Goal: Information Seeking & Learning: Learn about a topic

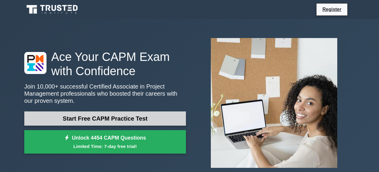
click at [113, 119] on link "Start Free CAPM Practice Test" at bounding box center [105, 118] width 162 height 14
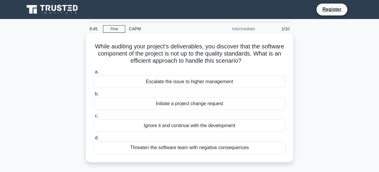
click at [218, 104] on div "Initiate a project change request" at bounding box center [190, 103] width 192 height 12
click at [94, 96] on input "b. Initiate a project change request" at bounding box center [94, 94] width 0 height 4
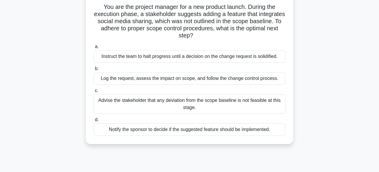
scroll to position [42, 0]
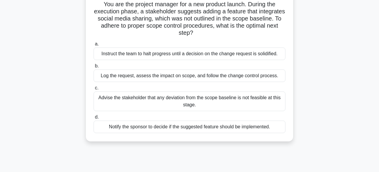
click at [261, 76] on div "Log the request, assess the impact on scope, and follow the change control proc…" at bounding box center [190, 75] width 192 height 12
click at [94, 68] on input "b. Log the request, assess the impact on scope, and follow the change control p…" at bounding box center [94, 66] width 0 height 4
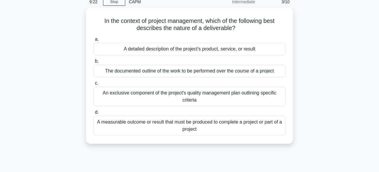
scroll to position [28, 0]
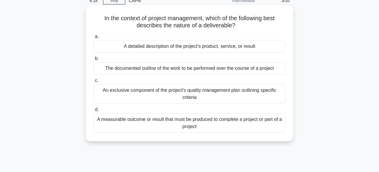
click at [233, 130] on div "A measurable outcome or result that must be produced to complete a project or p…" at bounding box center [190, 123] width 192 height 20
click at [94, 111] on input "d. A measurable outcome or result that must be produced to complete a project o…" at bounding box center [94, 110] width 0 height 4
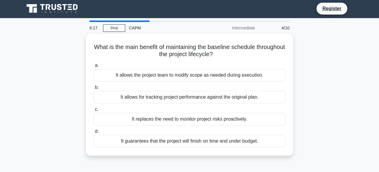
scroll to position [0, 0]
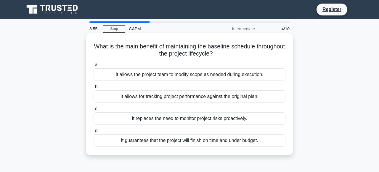
click at [273, 102] on div "It allows for tracking project performance against the original plan." at bounding box center [190, 96] width 192 height 12
click at [94, 89] on input "b. It allows for tracking project performance against the original plan." at bounding box center [94, 87] width 0 height 4
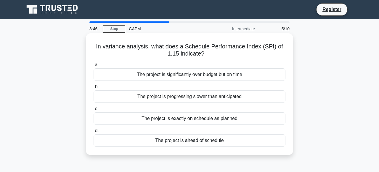
click at [213, 141] on div "The project is ahead of schedule" at bounding box center [190, 140] width 192 height 12
click at [94, 133] on input "d. The project is ahead of schedule" at bounding box center [94, 131] width 0 height 4
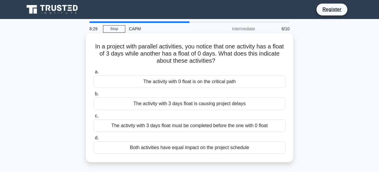
click at [205, 78] on div "The activity with 0 float is on the critical path" at bounding box center [190, 81] width 192 height 12
click at [94, 74] on input "a. The activity with 0 float is on the critical path" at bounding box center [94, 72] width 0 height 4
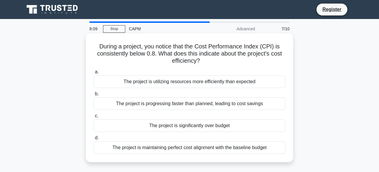
click at [220, 126] on div "The project is significantly over budget" at bounding box center [190, 125] width 192 height 12
click at [94, 118] on input "c. The project is significantly over budget" at bounding box center [94, 116] width 0 height 4
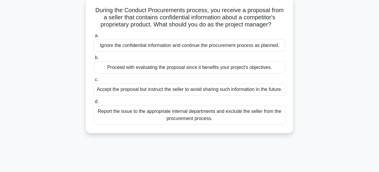
scroll to position [38, 0]
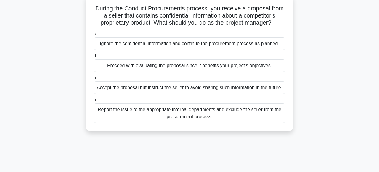
click at [212, 119] on div "Report the issue to the appropriate internal departments and exclude the seller…" at bounding box center [190, 113] width 192 height 20
click at [94, 102] on input "d. Report the issue to the appropriate internal departments and exclude the sel…" at bounding box center [94, 100] width 0 height 4
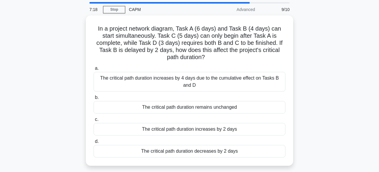
scroll to position [19, 0]
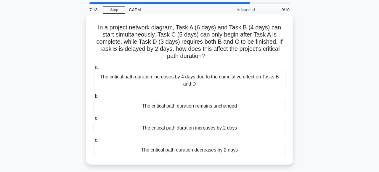
click at [265, 88] on div "The critical path duration increases by 4 days due to the cumulative effect on …" at bounding box center [190, 81] width 192 height 20
click at [94, 69] on input "a. The critical path duration increases by 4 days due to the cumulative effect …" at bounding box center [94, 67] width 0 height 4
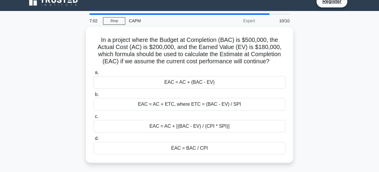
scroll to position [10, 0]
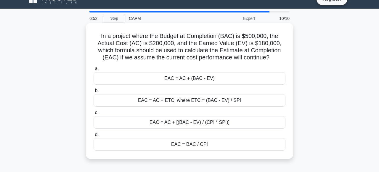
click at [250, 82] on div "EAC = AC + (BAC - EV)" at bounding box center [190, 78] width 192 height 12
click at [94, 71] on input "a. EAC = AC + (BAC - EV)" at bounding box center [94, 69] width 0 height 4
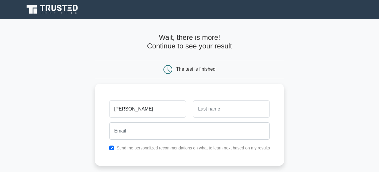
type input "Jessie"
type input "Wood"
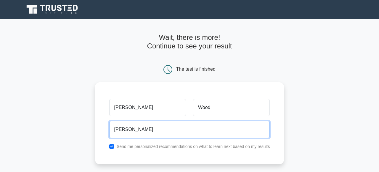
type input "Jessiewood90@gmail.com"
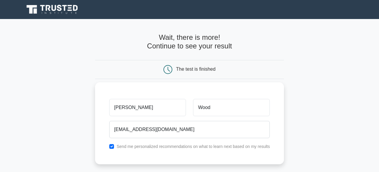
click at [114, 148] on div "Send me personalized recommendations on what to learn next based on my results" at bounding box center [190, 146] width 168 height 7
click at [111, 146] on input "checkbox" at bounding box center [111, 146] width 5 height 5
checkbox input "false"
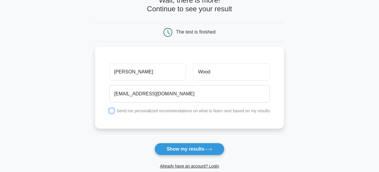
scroll to position [47, 0]
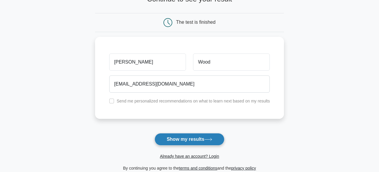
click at [166, 137] on button "Show my results" at bounding box center [190, 139] width 70 height 12
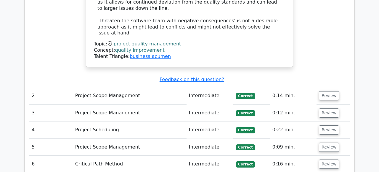
scroll to position [765, 0]
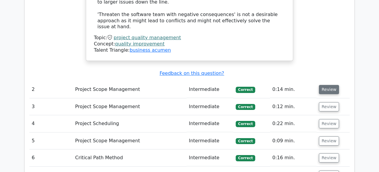
click at [334, 85] on button "Review" at bounding box center [329, 89] width 20 height 9
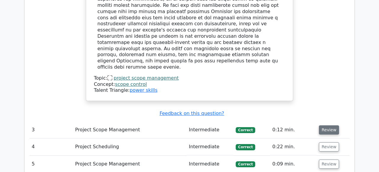
click at [328, 125] on button "Review" at bounding box center [329, 129] width 20 height 9
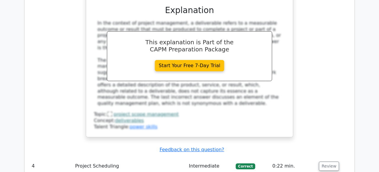
scroll to position [1367, 0]
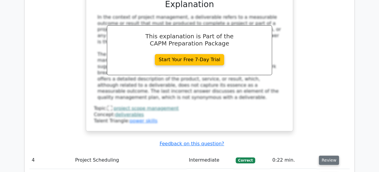
click at [330, 155] on button "Review" at bounding box center [329, 159] width 20 height 9
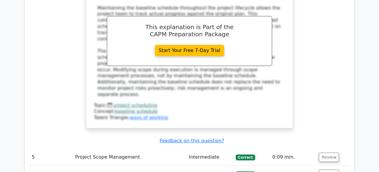
scroll to position [1663, 0]
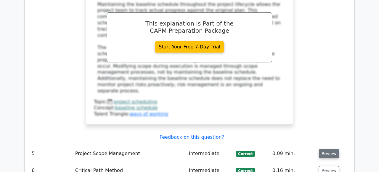
click at [330, 149] on button "Review" at bounding box center [329, 153] width 20 height 9
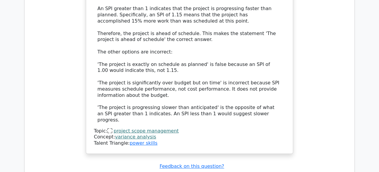
scroll to position [1981, 0]
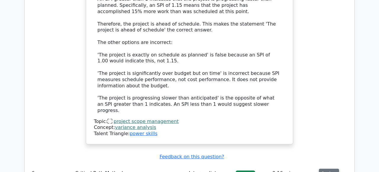
click at [329, 168] on button "Review" at bounding box center [329, 172] width 20 height 9
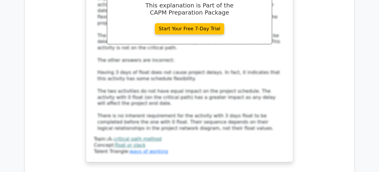
scroll to position [2317, 0]
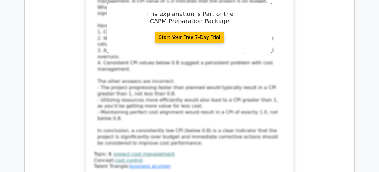
scroll to position [2680, 0]
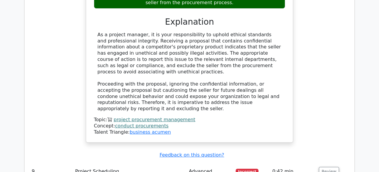
scroll to position [3013, 0]
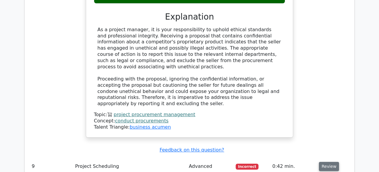
click at [327, 162] on button "Review" at bounding box center [329, 166] width 20 height 9
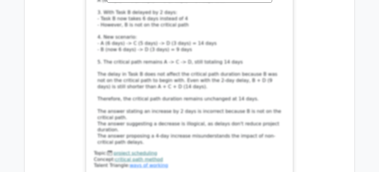
scroll to position [3402, 0]
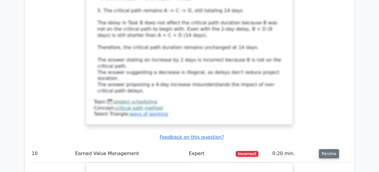
scroll to position [3453, 0]
